Goal: Task Accomplishment & Management: Use online tool/utility

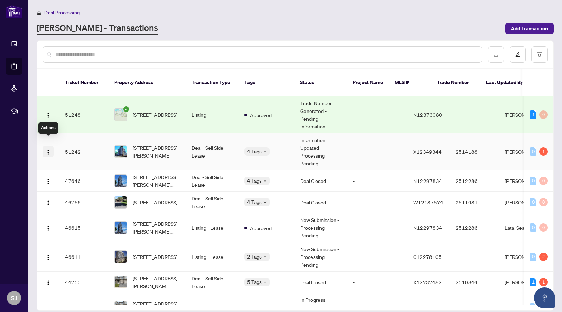
click at [50, 149] on img "button" at bounding box center [48, 152] width 6 height 6
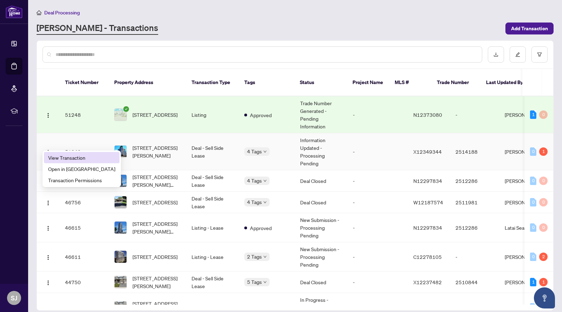
click at [61, 158] on span "View Transaction" at bounding box center [81, 158] width 67 height 8
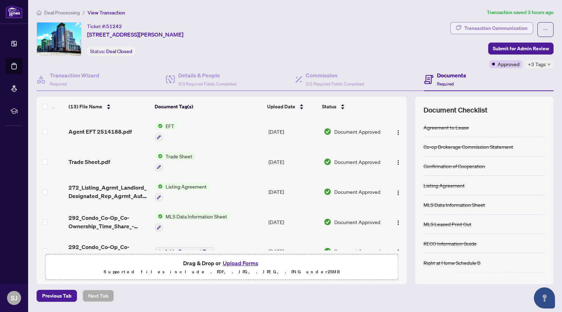
click at [489, 28] on div "Transaction Communication" at bounding box center [495, 27] width 63 height 11
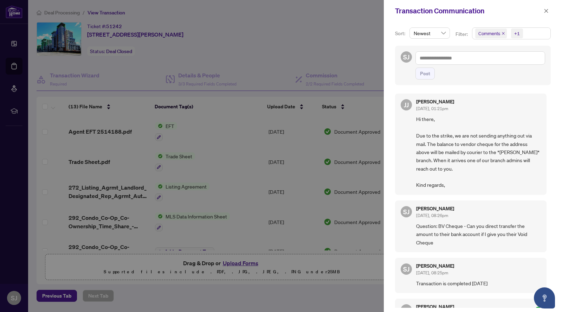
click at [318, 28] on div at bounding box center [281, 156] width 562 height 312
click at [168, 125] on div at bounding box center [281, 156] width 562 height 312
click at [548, 10] on icon "close" at bounding box center [546, 10] width 5 height 5
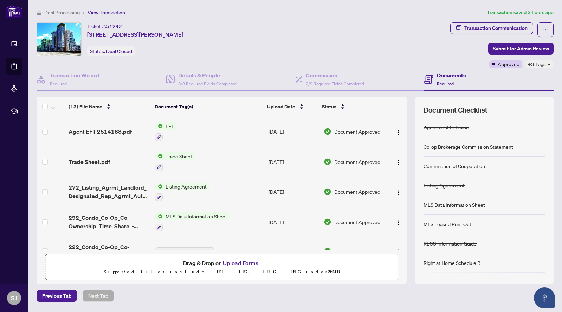
click at [169, 125] on span "EFT" at bounding box center [170, 126] width 14 height 8
click at [149, 162] on span "EFT" at bounding box center [142, 160] width 14 height 8
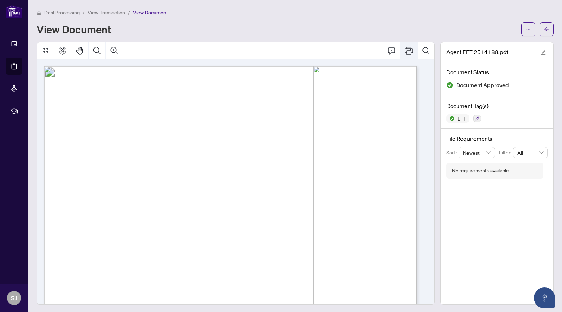
click at [405, 50] on icon "Print" at bounding box center [409, 50] width 8 height 8
